Goal: Find specific page/section: Find specific page/section

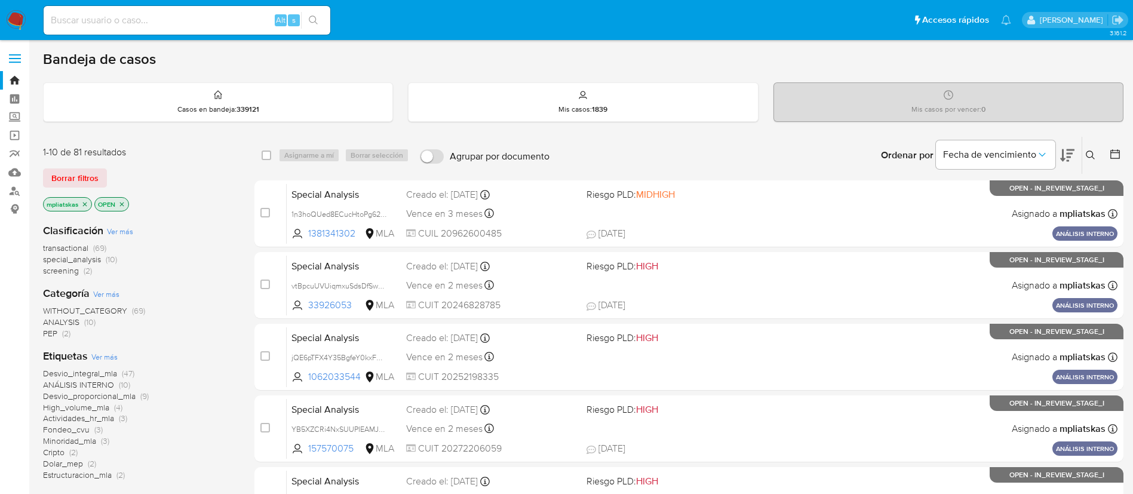
click at [187, 26] on input at bounding box center [187, 21] width 287 height 16
paste input "anunez@moreargentina.com"
type input "anunez@moreargentina.com"
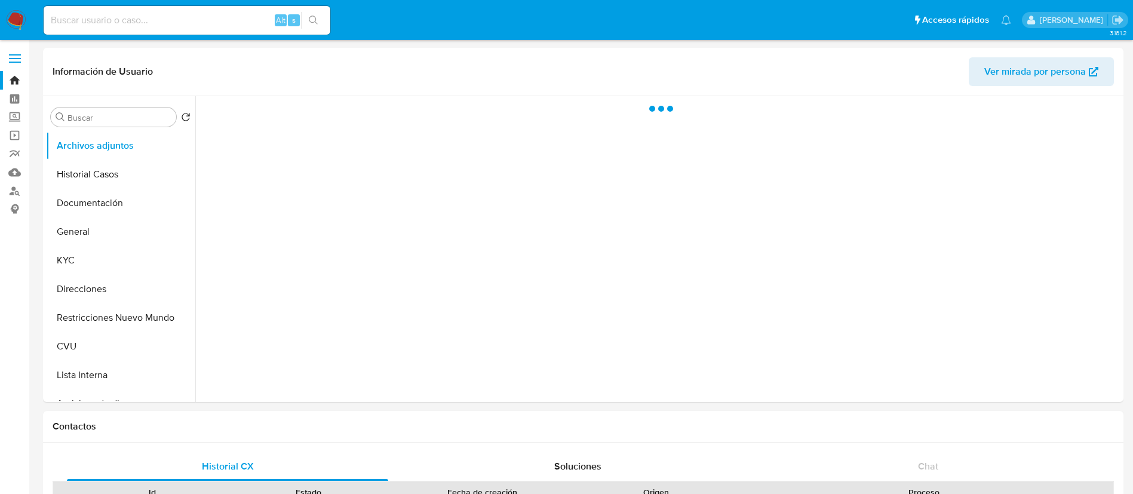
select select "10"
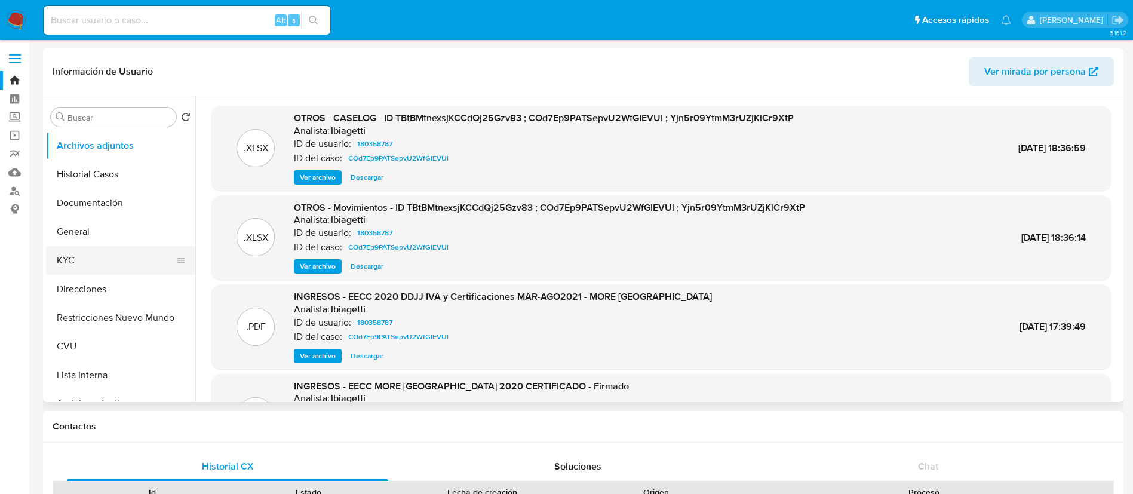
click at [114, 268] on button "KYC" at bounding box center [116, 260] width 140 height 29
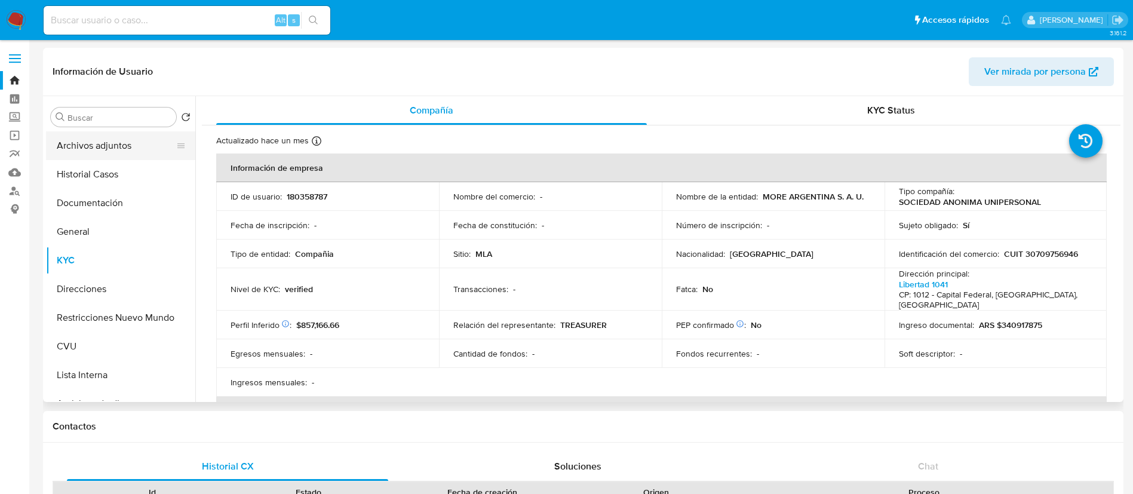
click at [131, 151] on button "Archivos adjuntos" at bounding box center [116, 145] width 140 height 29
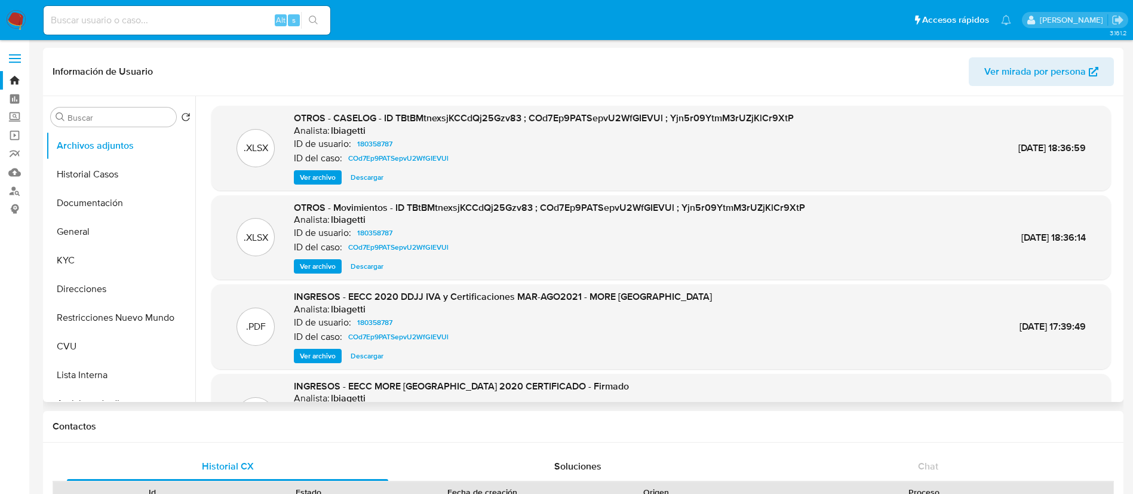
click at [316, 180] on span "Ver archivo" at bounding box center [318, 177] width 36 height 12
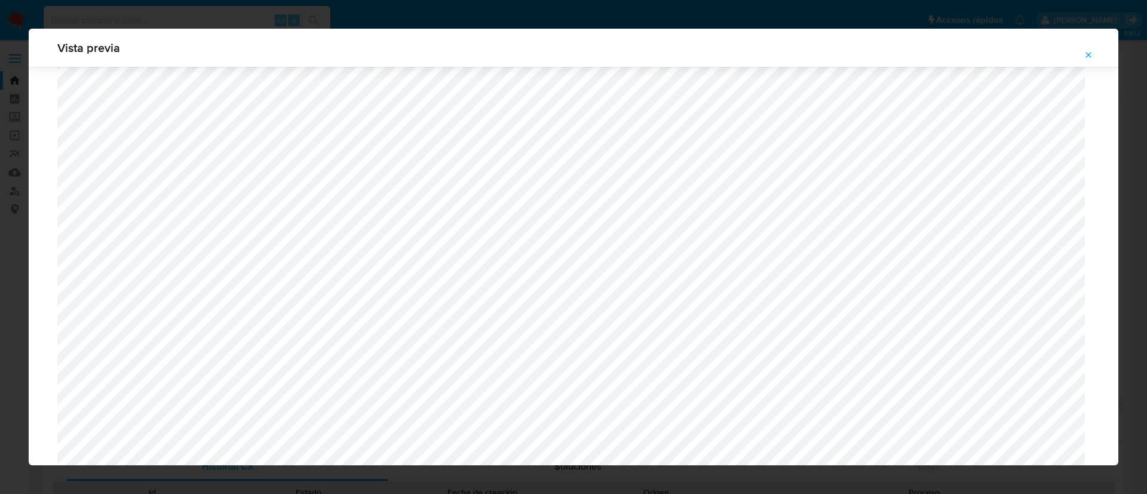
scroll to position [13, 0]
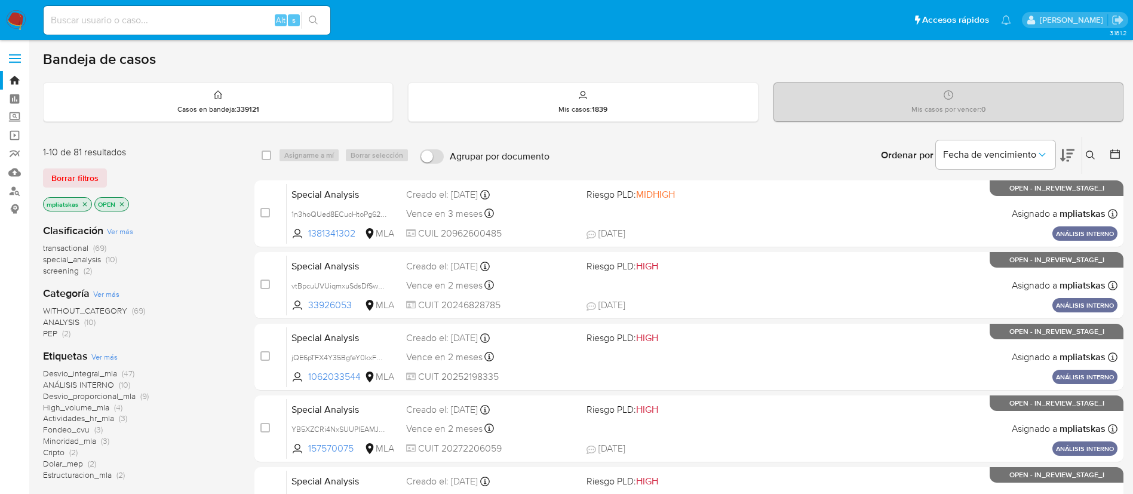
click at [20, 18] on img at bounding box center [16, 20] width 20 height 20
